Goal: Information Seeking & Learning: Learn about a topic

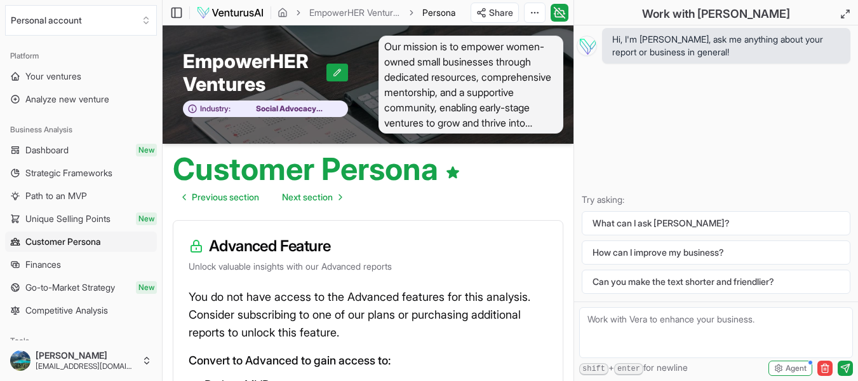
drag, startPoint x: 605, startPoint y: 320, endPoint x: 590, endPoint y: 321, distance: 15.3
click at [587, 318] on textarea at bounding box center [716, 332] width 274 height 51
type textarea "How do I know what to charge for my consulting services"
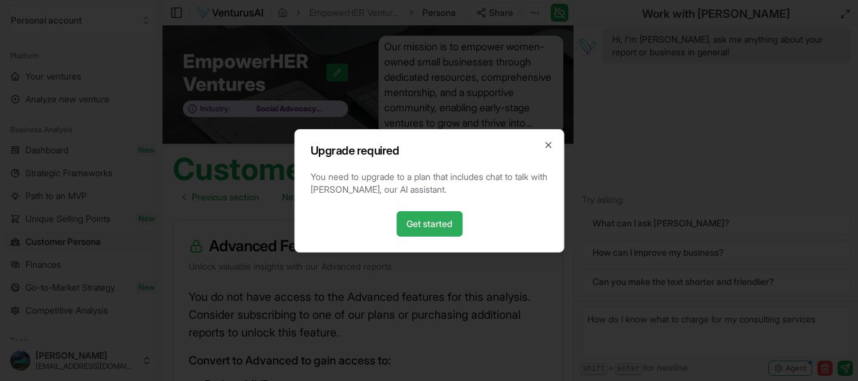
click at [439, 226] on link "Get started" at bounding box center [429, 223] width 66 height 25
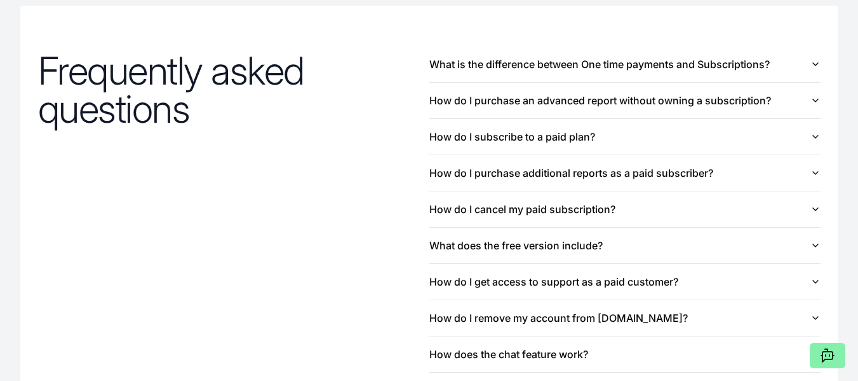
scroll to position [1389, 0]
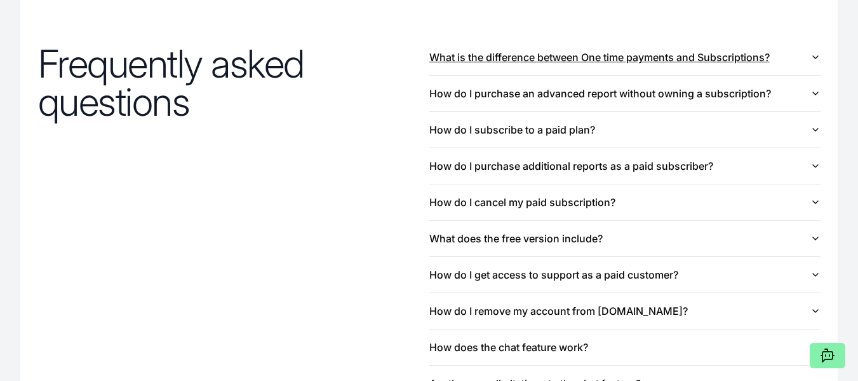
click at [813, 65] on button "What is the difference between One time payments and Subscriptions?" at bounding box center [624, 57] width 391 height 36
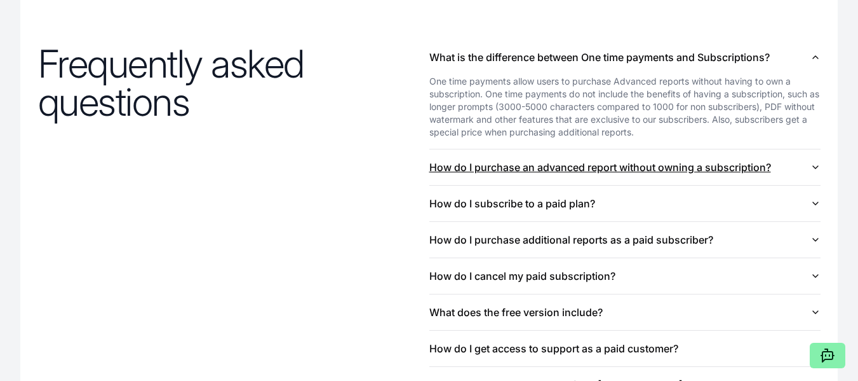
click at [785, 165] on button "How do I purchase an advanced report without owning a subscription?" at bounding box center [624, 167] width 391 height 36
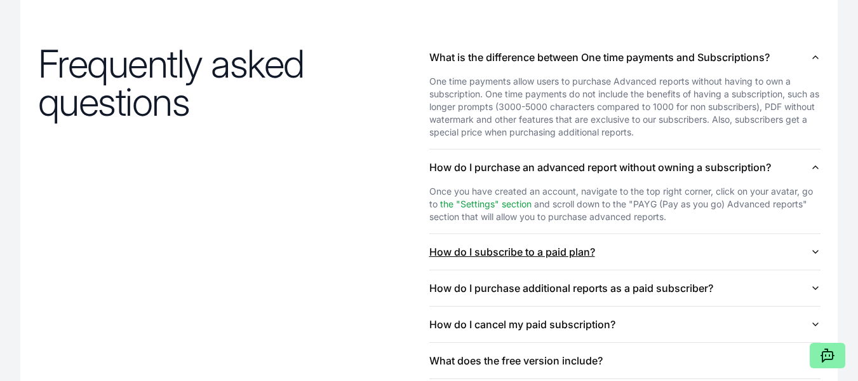
click at [734, 256] on button "How do I subscribe to a paid plan?" at bounding box center [624, 252] width 391 height 36
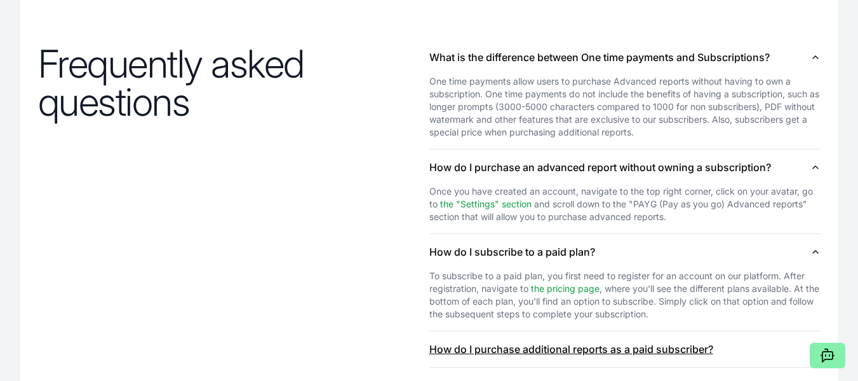
click at [701, 354] on button "How do I purchase additional reports as a paid subscriber?" at bounding box center [624, 349] width 391 height 36
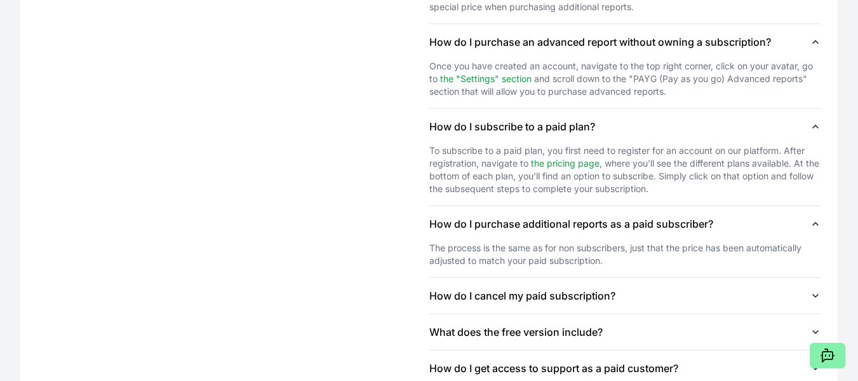
scroll to position [1580, 0]
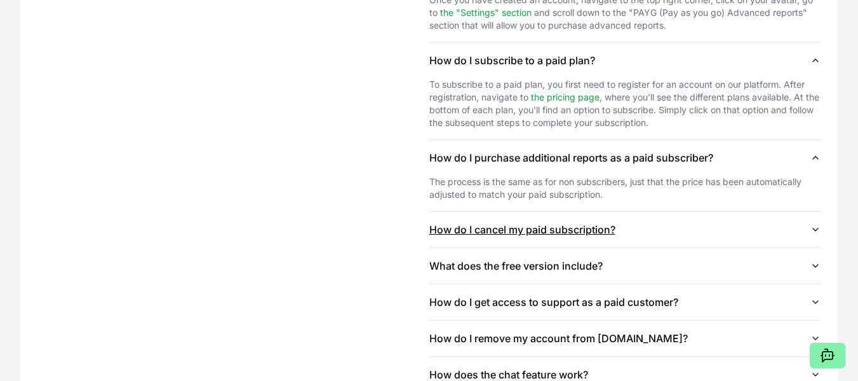
click at [781, 231] on button "How do I cancel my paid subscription?" at bounding box center [624, 230] width 391 height 36
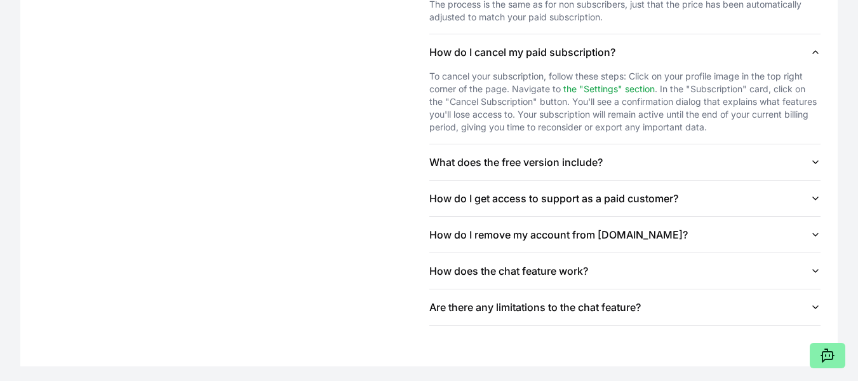
scroll to position [1765, 0]
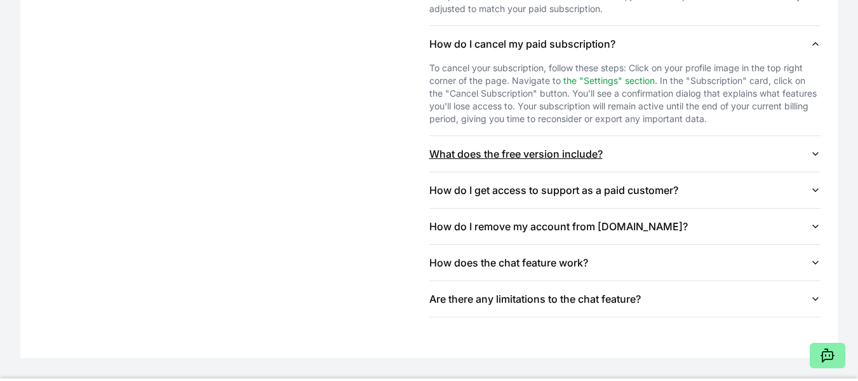
click at [725, 159] on button "What does the free version include?" at bounding box center [624, 154] width 391 height 36
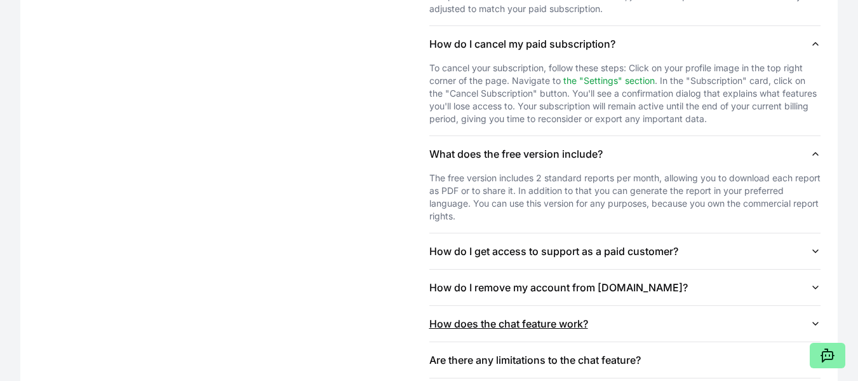
click at [678, 319] on button "How does the chat feature work?" at bounding box center [624, 324] width 391 height 36
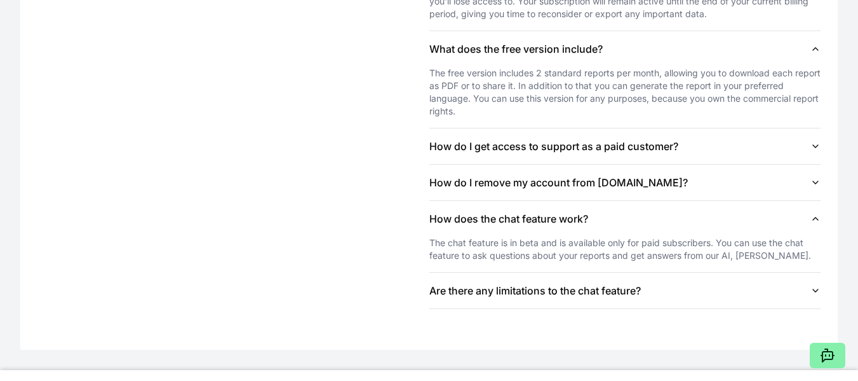
scroll to position [1891, 0]
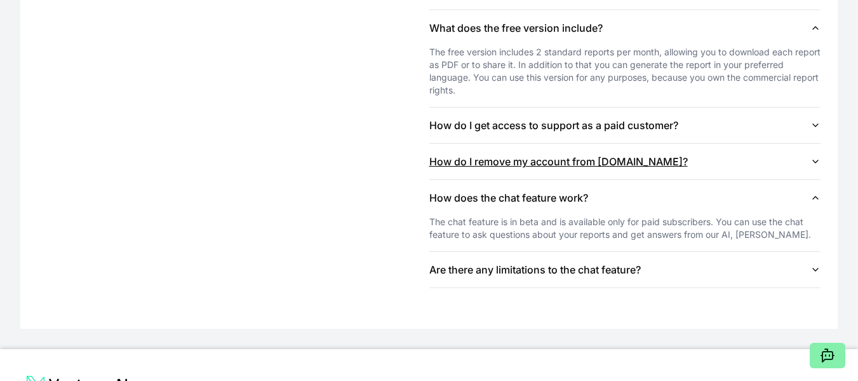
click at [638, 153] on button "How do I remove my account from VenturusAI.com?" at bounding box center [624, 162] width 391 height 36
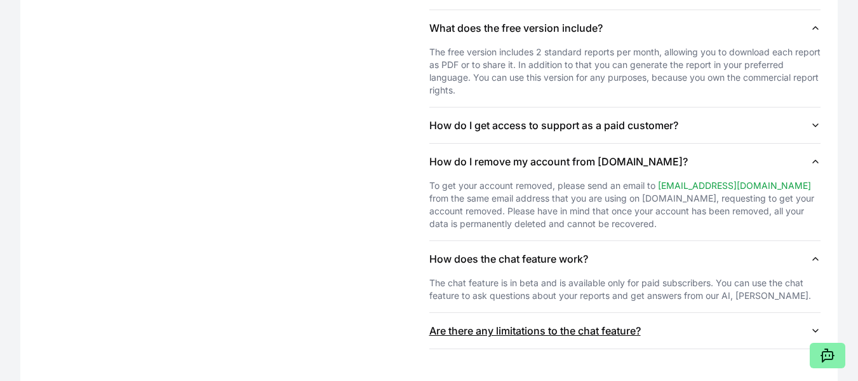
click at [652, 341] on button "Are there any limitations to the chat feature?" at bounding box center [624, 331] width 391 height 36
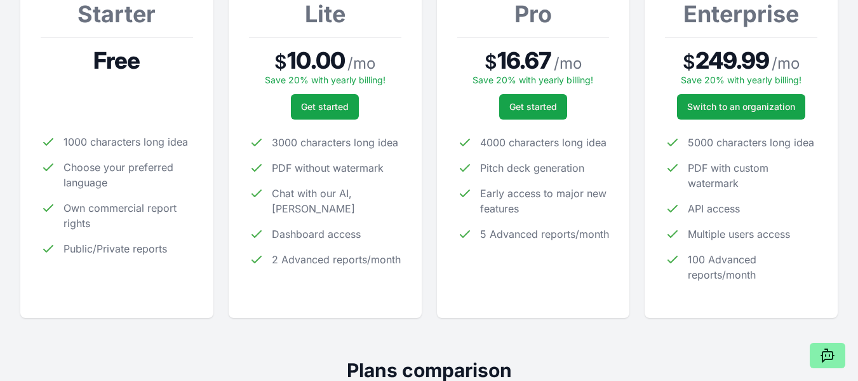
scroll to position [245, 0]
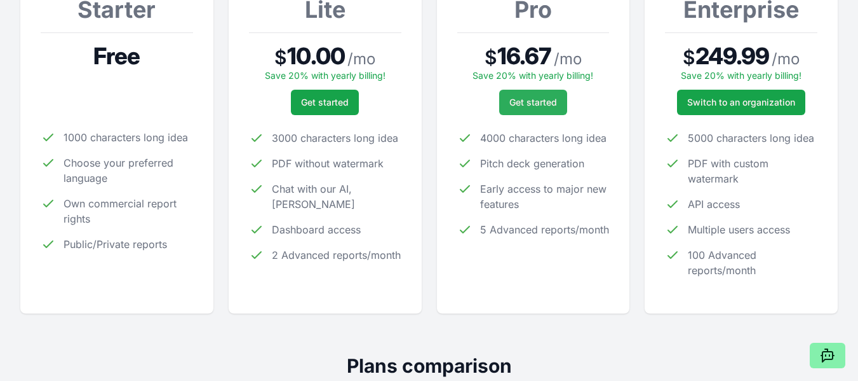
click at [554, 98] on span "Get started" at bounding box center [533, 102] width 48 height 13
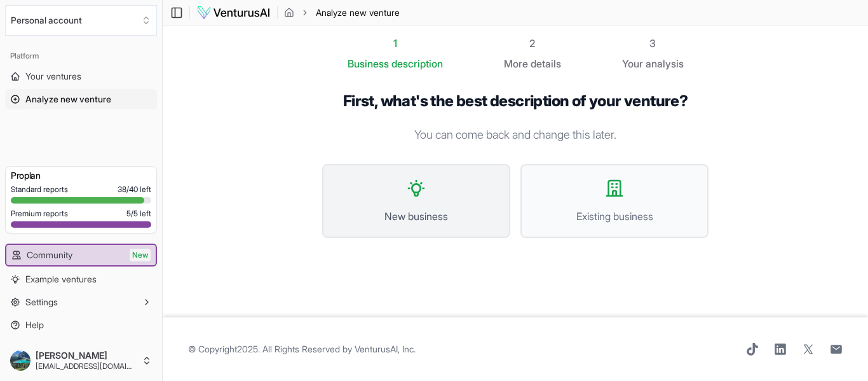
click at [449, 177] on button "New business" at bounding box center [416, 201] width 188 height 74
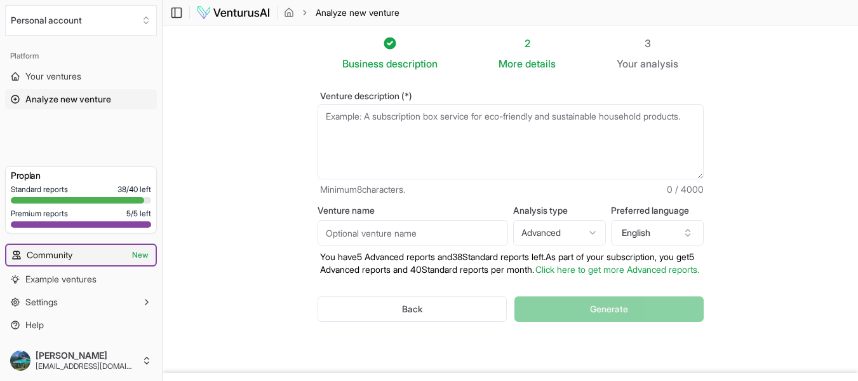
click at [88, 255] on link "Community New" at bounding box center [80, 255] width 149 height 20
click at [81, 71] on span "Your ventures" at bounding box center [53, 76] width 56 height 13
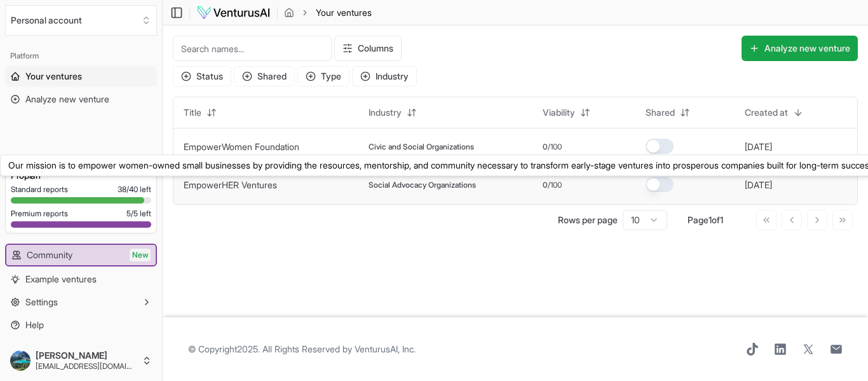
click at [239, 184] on link "EmpowerHER Ventures" at bounding box center [230, 184] width 93 height 11
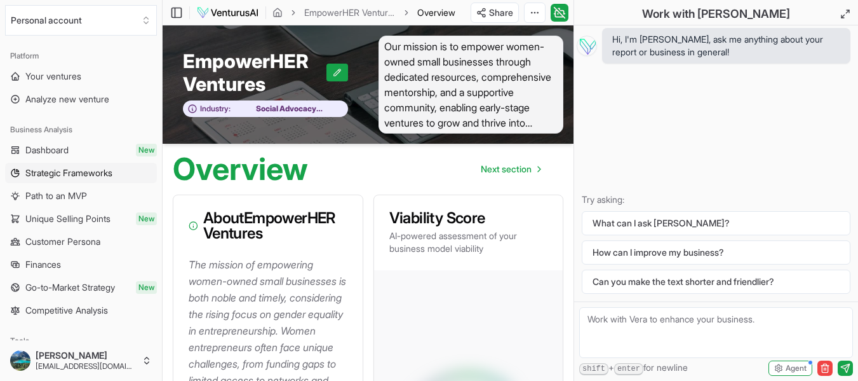
click at [81, 172] on span "Strategic Frameworks" at bounding box center [68, 172] width 87 height 13
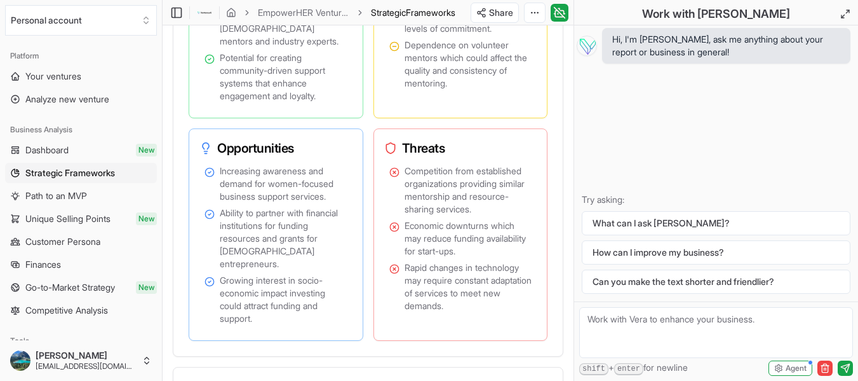
scroll to position [1016, 0]
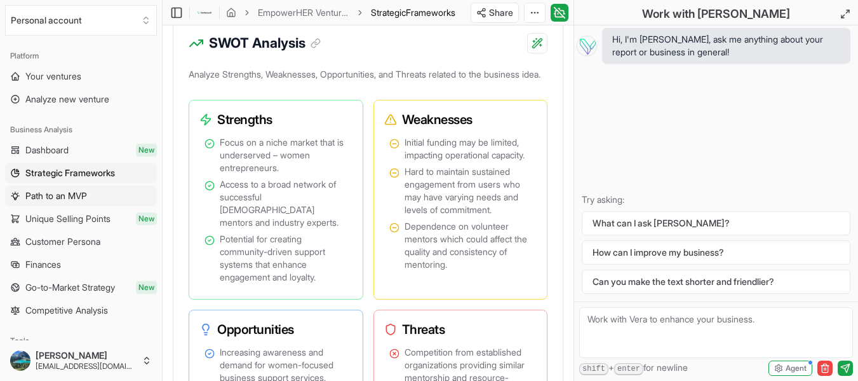
click at [55, 189] on span "Path to an MVP" at bounding box center [56, 195] width 62 height 13
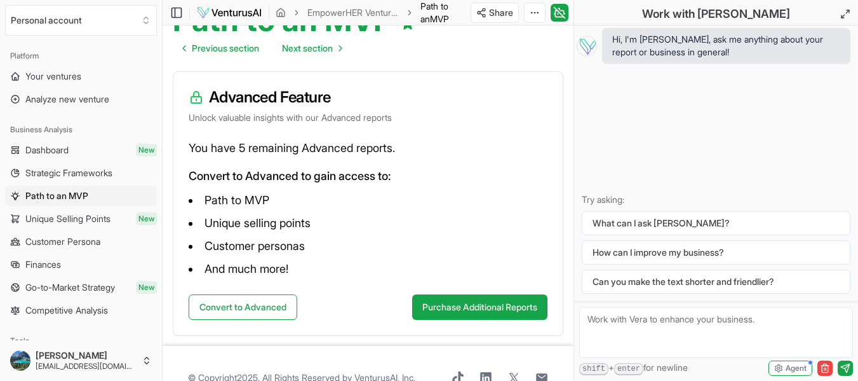
scroll to position [137, 0]
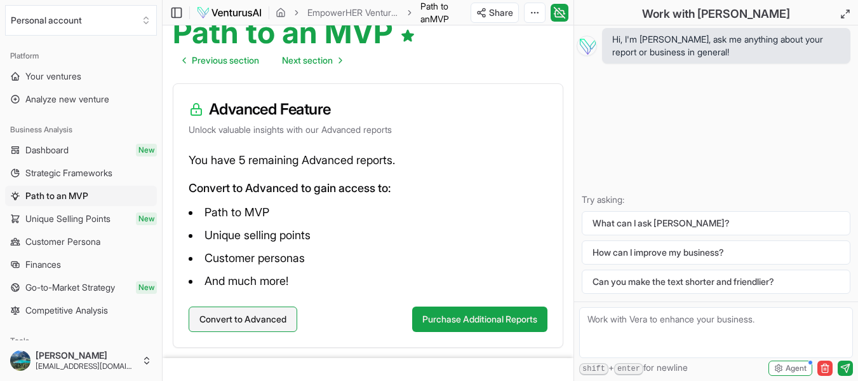
click at [250, 319] on button "Convert to Advanced" at bounding box center [243, 318] width 109 height 25
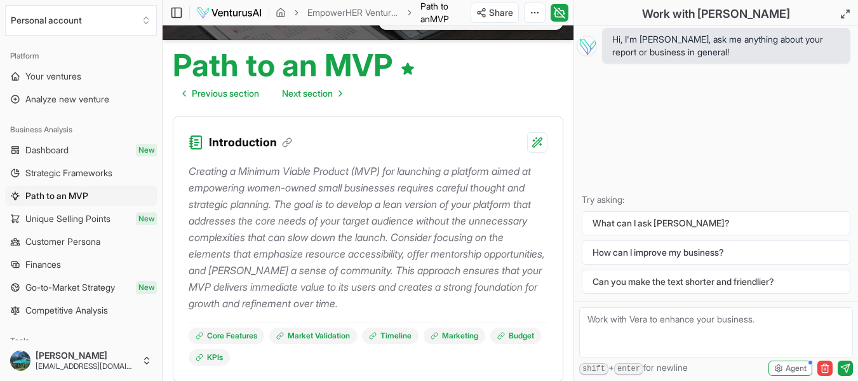
scroll to position [210, 0]
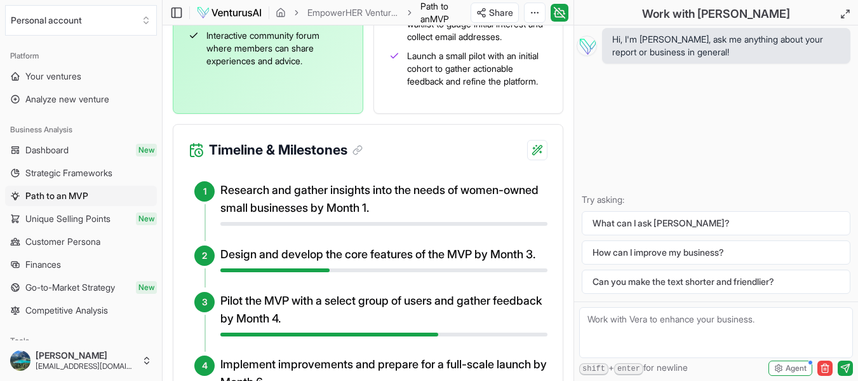
scroll to position [623, 0]
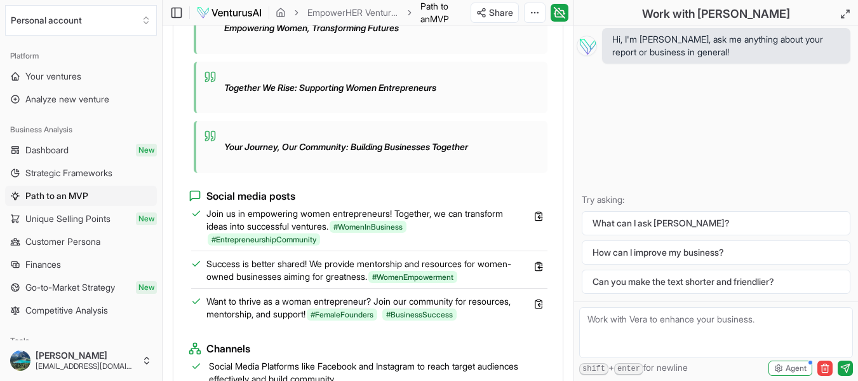
scroll to position [1301, 0]
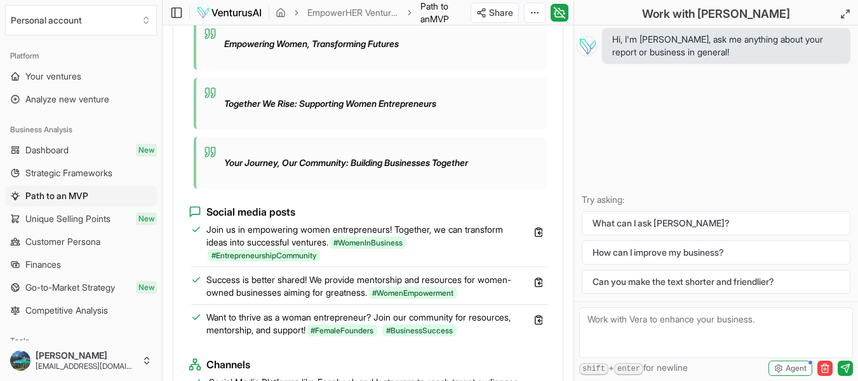
click at [856, 233] on div "Hi, I'm [PERSON_NAME], ask me anything about your report or business in general…" at bounding box center [716, 163] width 284 height 276
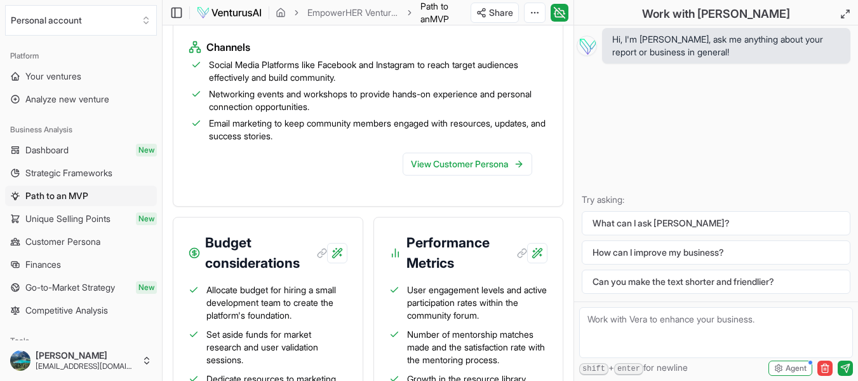
scroll to position [1634, 0]
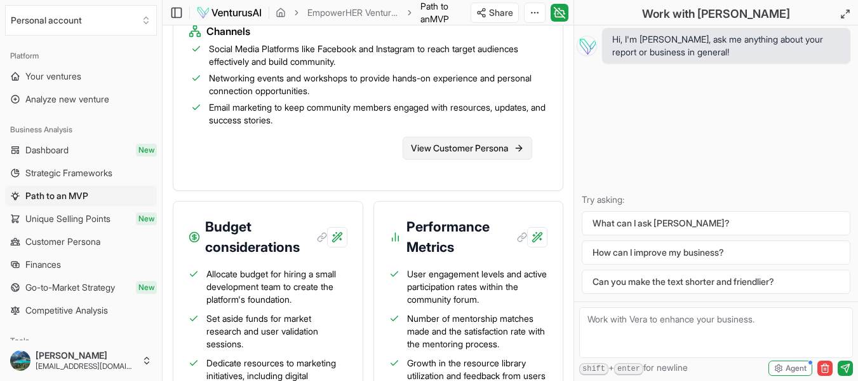
click at [488, 159] on link "View Customer Persona" at bounding box center [468, 148] width 130 height 23
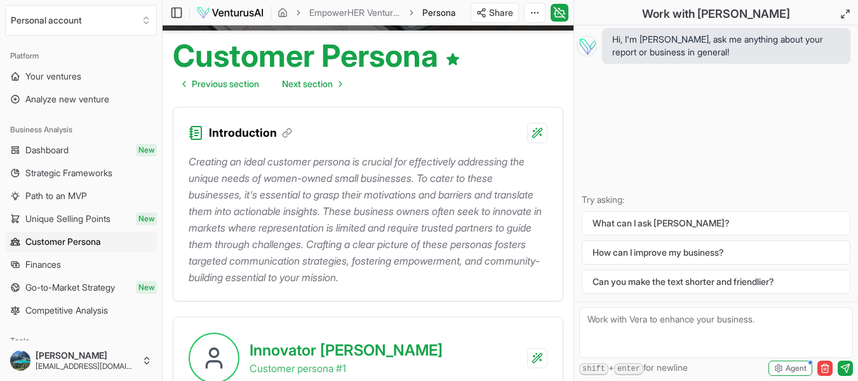
scroll to position [2, 0]
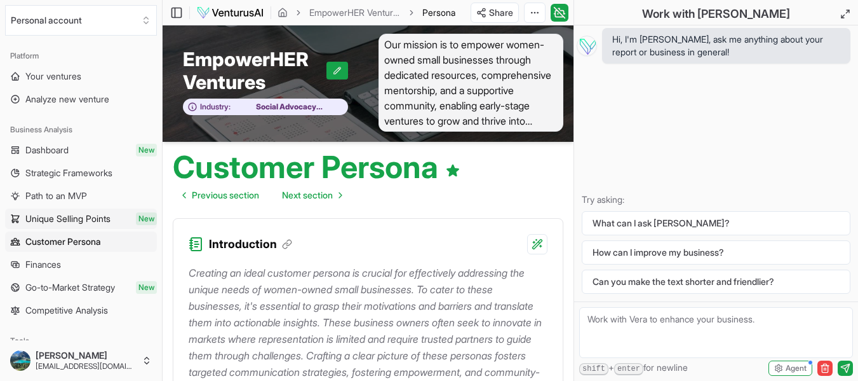
click at [58, 219] on span "Unique Selling Points" at bounding box center [67, 218] width 85 height 13
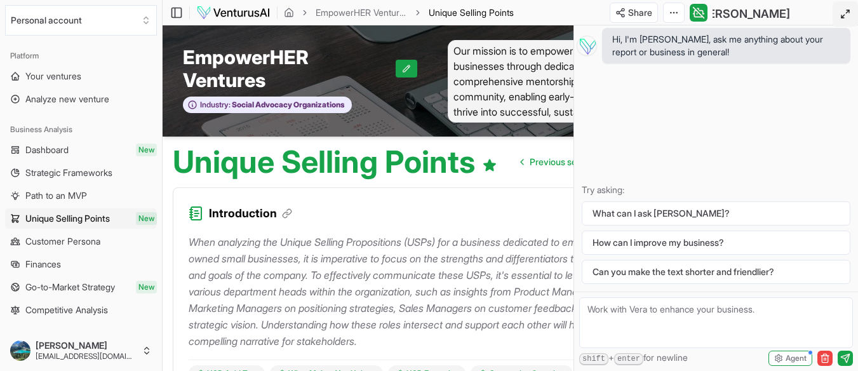
click at [844, 11] on icon at bounding box center [845, 14] width 10 height 10
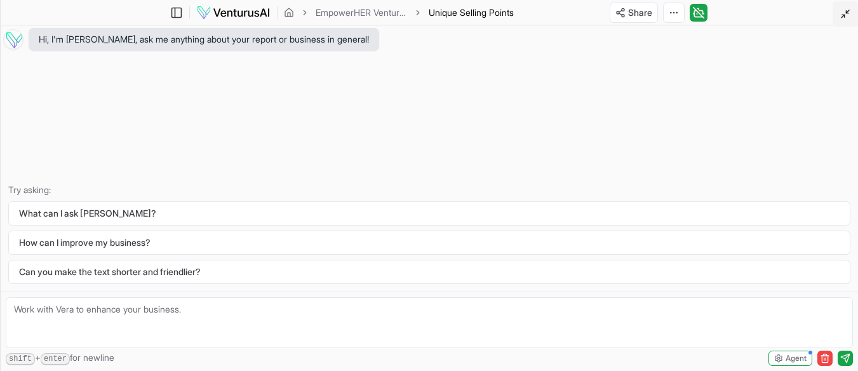
click at [844, 11] on icon at bounding box center [845, 14] width 10 height 10
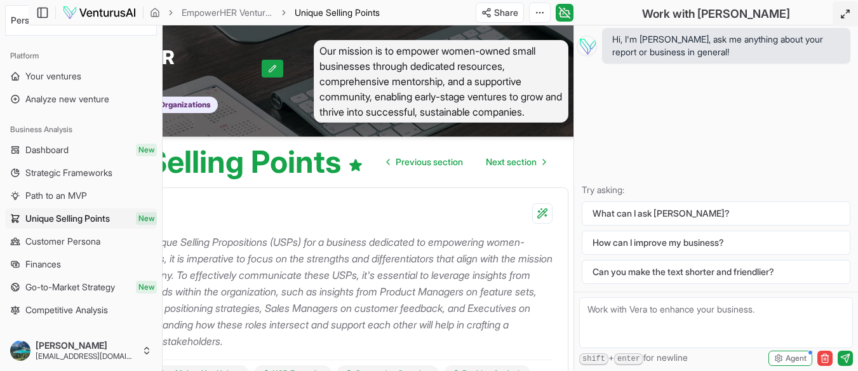
scroll to position [0, 135]
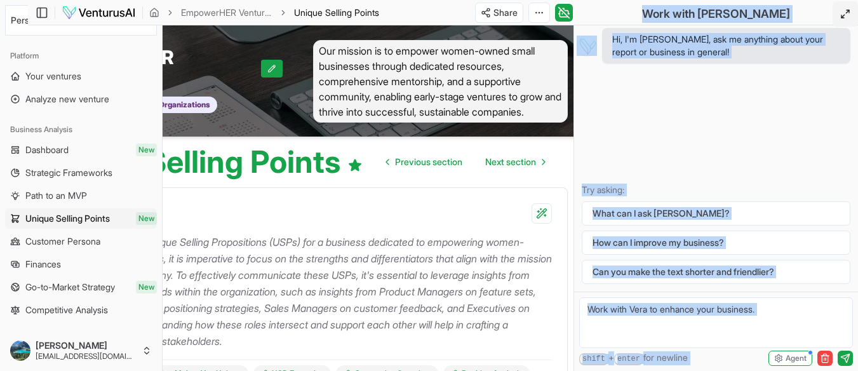
drag, startPoint x: 750, startPoint y: 370, endPoint x: 649, endPoint y: 372, distance: 101.7
click at [649, 371] on html "We value your privacy We use cookies to enhance your browsing experience, serve…" at bounding box center [294, 185] width 858 height 371
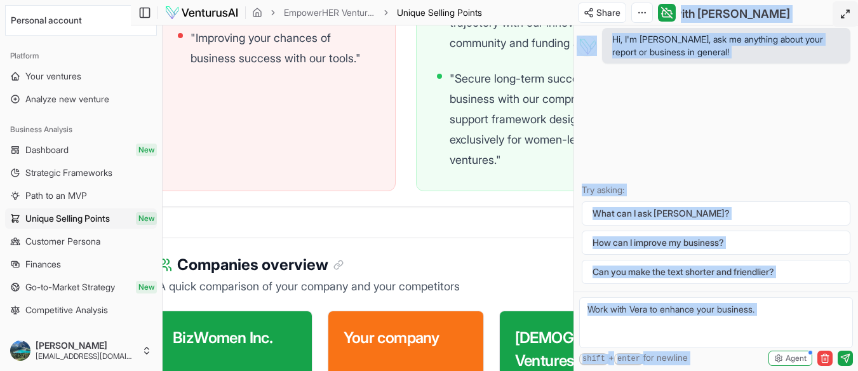
scroll to position [1816, 22]
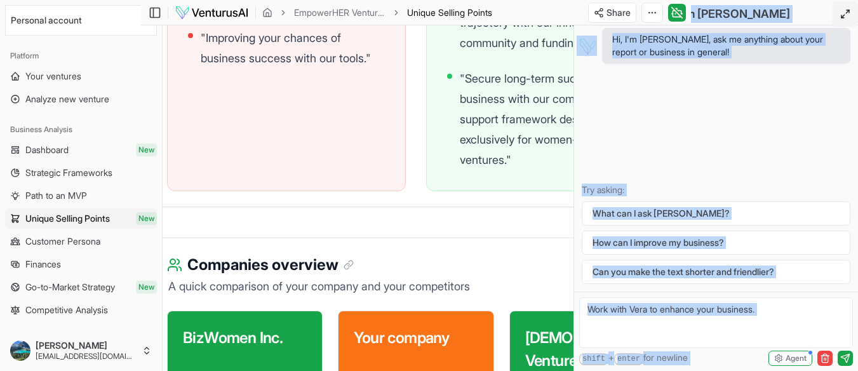
click at [840, 13] on button at bounding box center [845, 13] width 25 height 25
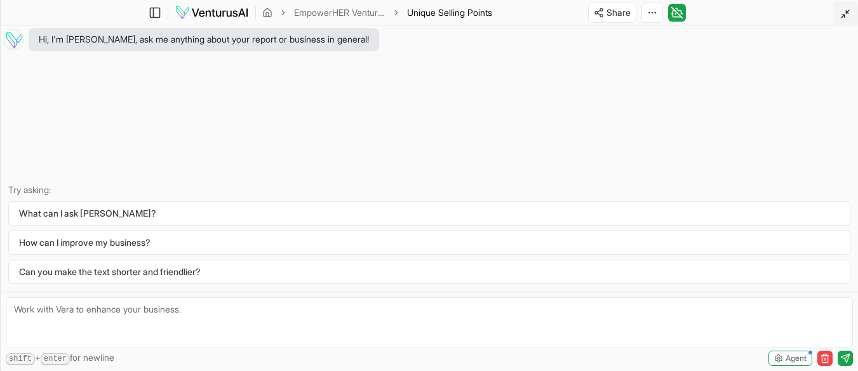
drag, startPoint x: 858, startPoint y: 13, endPoint x: 846, endPoint y: 6, distance: 13.4
drag, startPoint x: 846, startPoint y: 6, endPoint x: 846, endPoint y: 14, distance: 8.3
click at [846, 14] on icon at bounding box center [845, 14] width 10 height 10
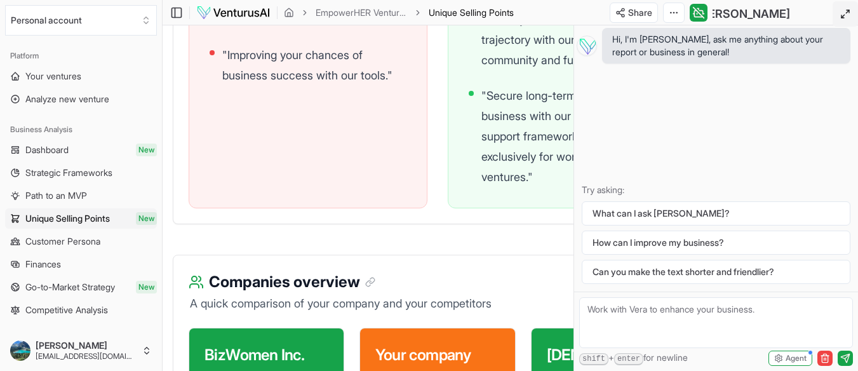
scroll to position [1764, 0]
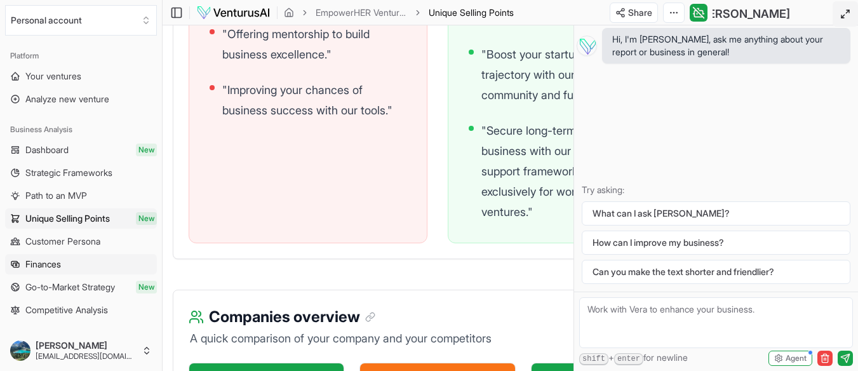
click at [47, 268] on span "Finances" at bounding box center [43, 264] width 36 height 13
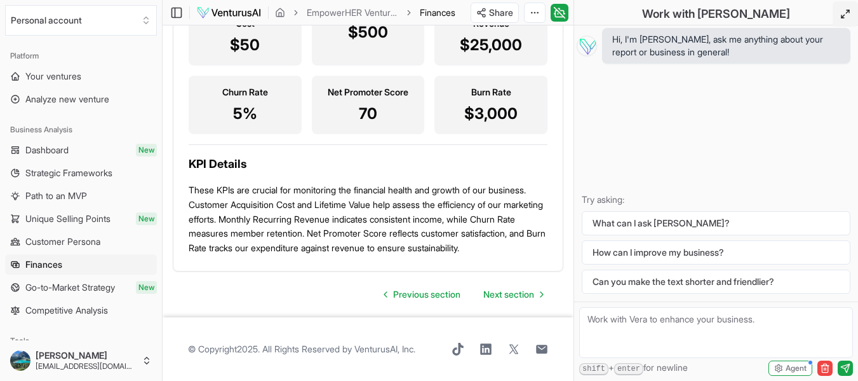
scroll to position [2065, 0]
click at [115, 287] on span "Go-to-Market Strategy" at bounding box center [70, 287] width 90 height 13
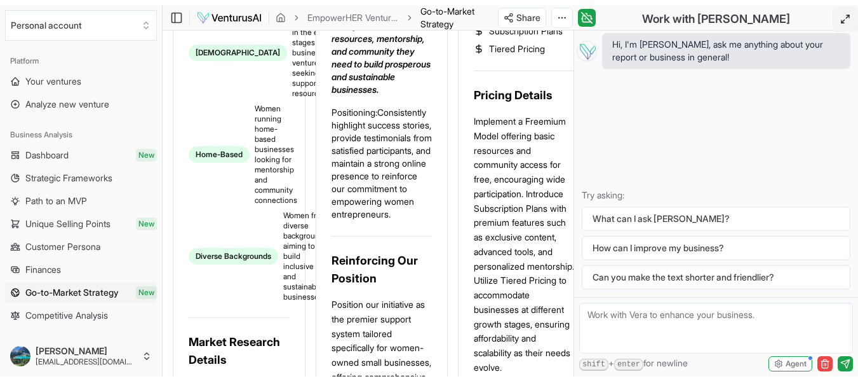
scroll to position [792, 0]
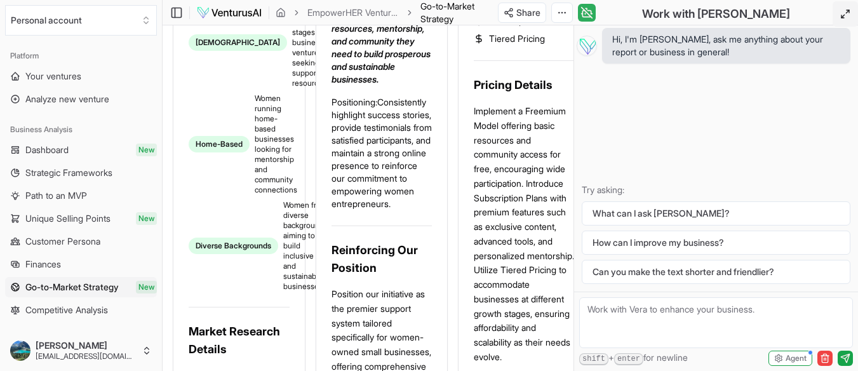
click at [586, 14] on icon at bounding box center [587, 12] width 13 height 15
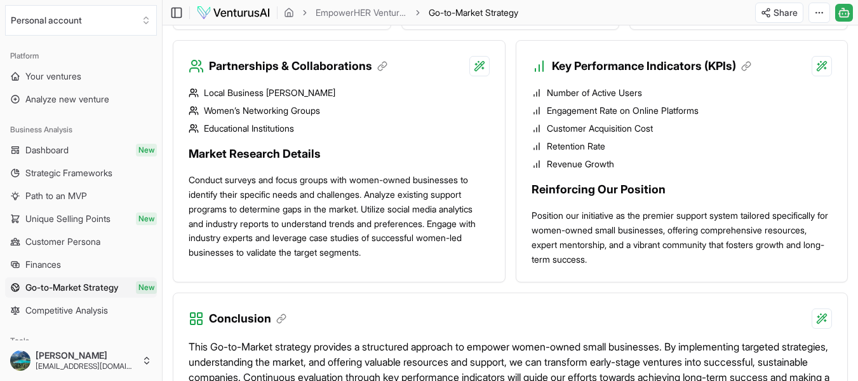
scroll to position [1246, 0]
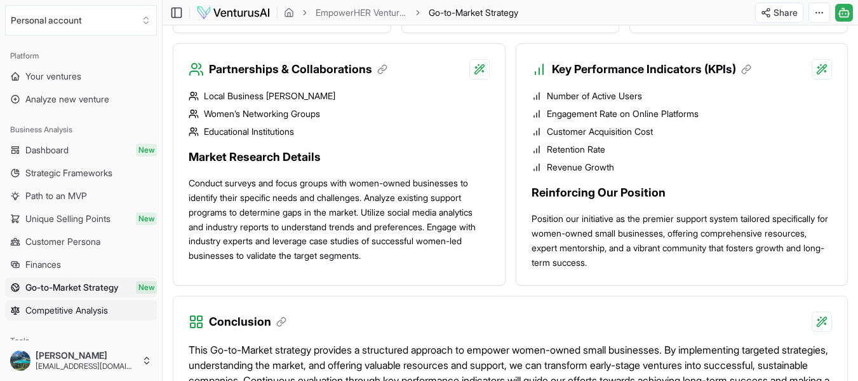
click at [84, 313] on span "Competitive Analysis" at bounding box center [66, 310] width 83 height 13
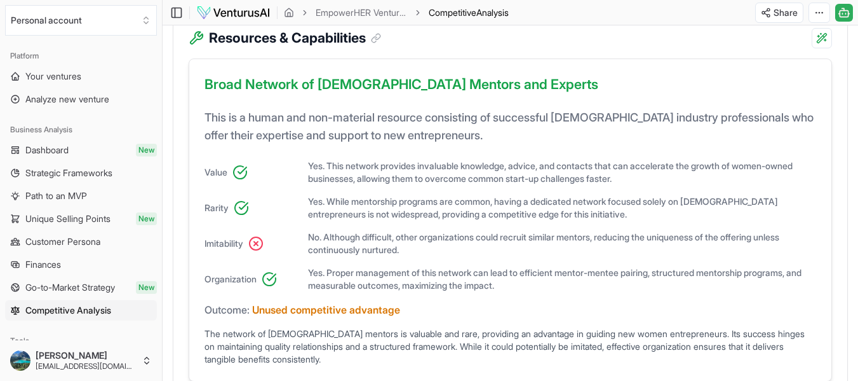
scroll to position [353, 0]
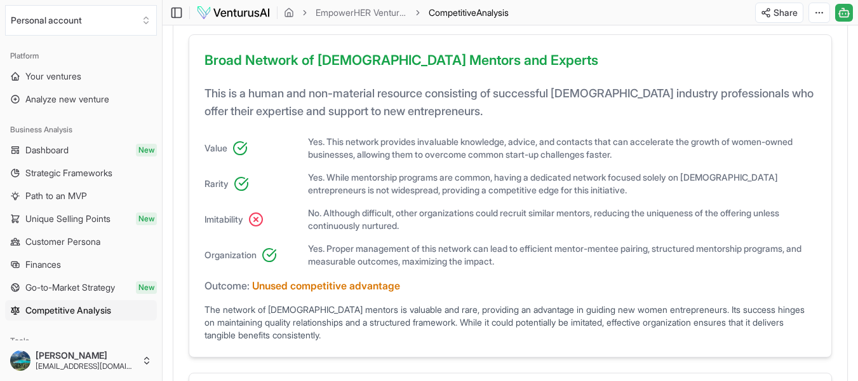
click at [841, 13] on icon at bounding box center [844, 12] width 13 height 15
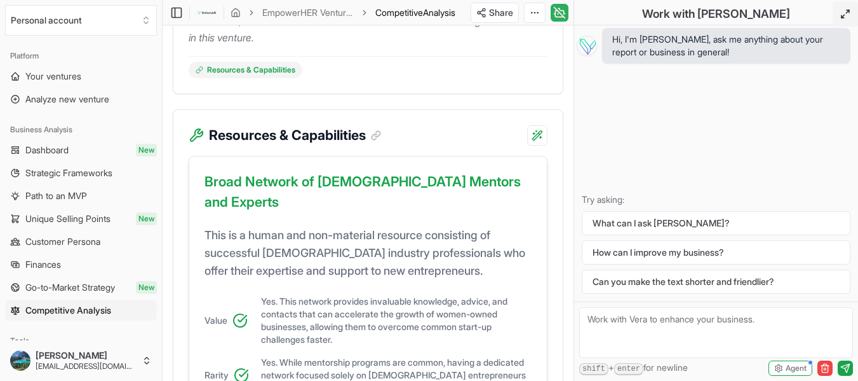
click at [675, 320] on textarea at bounding box center [716, 332] width 274 height 51
type textarea "what are the most common start up challenges for small business owners that are…"
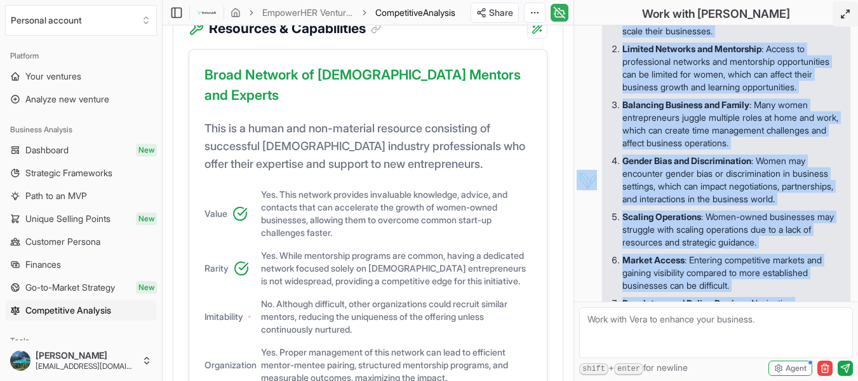
scroll to position [337, 0]
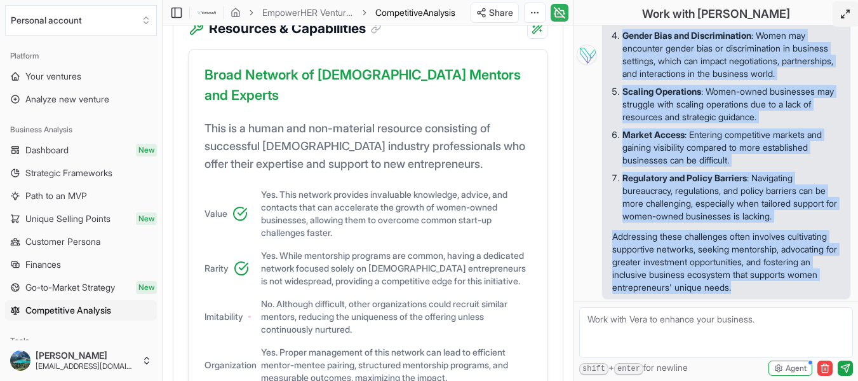
drag, startPoint x: 614, startPoint y: 121, endPoint x: 795, endPoint y: 286, distance: 245.1
click at [795, 286] on div "Women entrepreneurs often encounter specific challenges when starting a busines…" at bounding box center [726, 55] width 228 height 478
copy div "Women entrepreneurs often encounter specific challenges when starting a busines…"
